Goal: Task Accomplishment & Management: Use online tool/utility

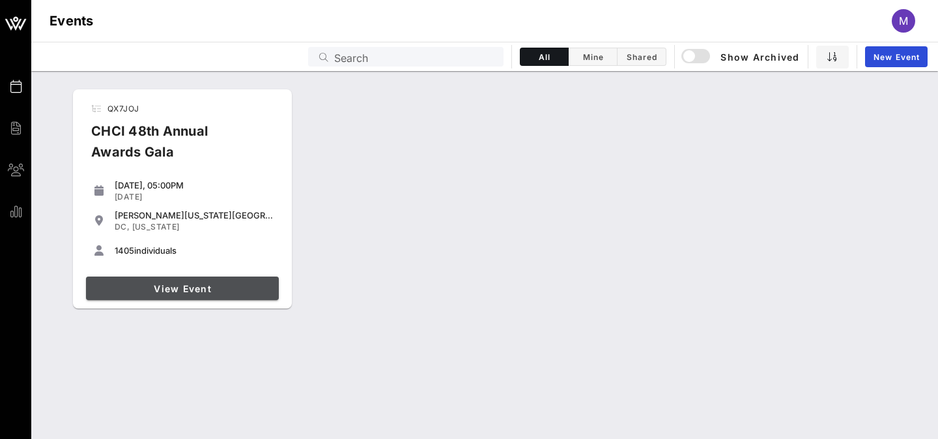
click at [212, 285] on span "View Event" at bounding box center [182, 288] width 182 height 11
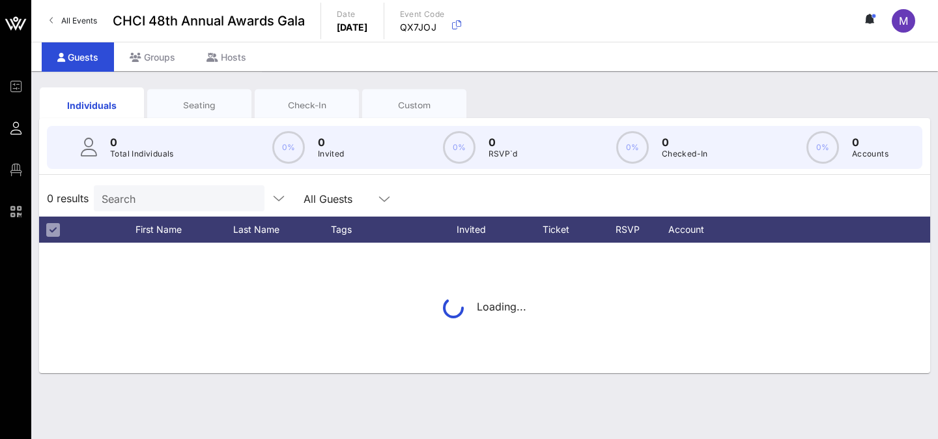
click at [208, 197] on input "Search" at bounding box center [178, 198] width 152 height 17
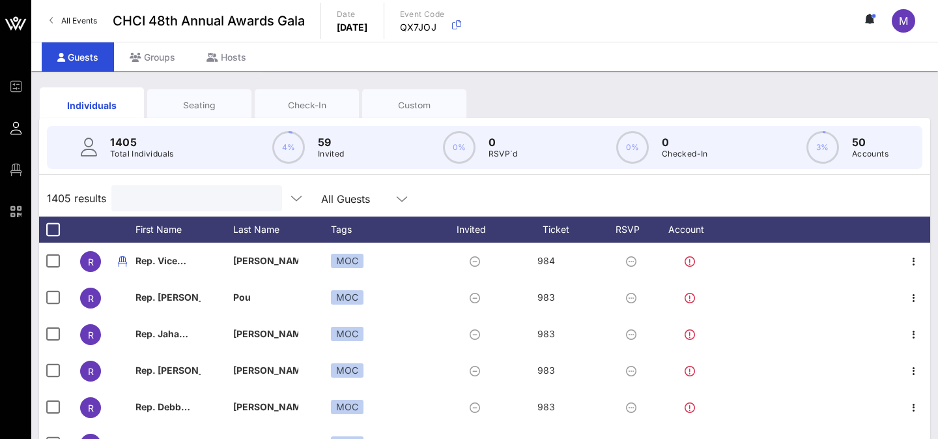
click at [208, 197] on input "text" at bounding box center [195, 198] width 152 height 17
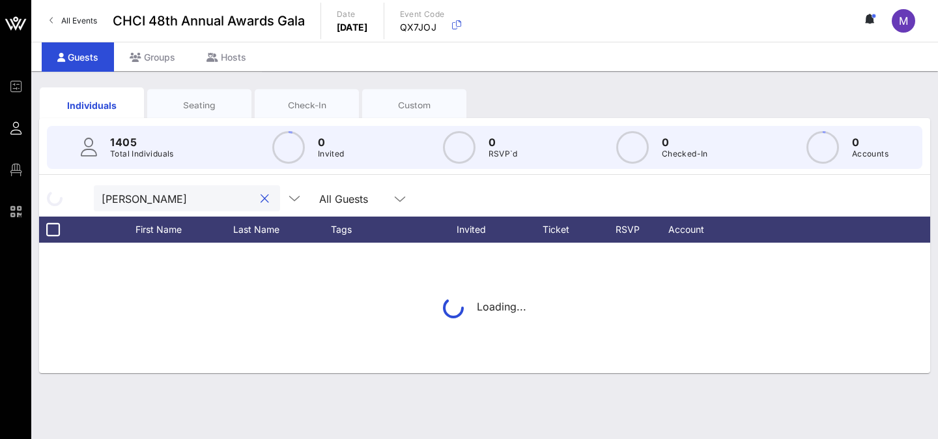
type input "[PERSON_NAME]"
